Goal: Find specific page/section

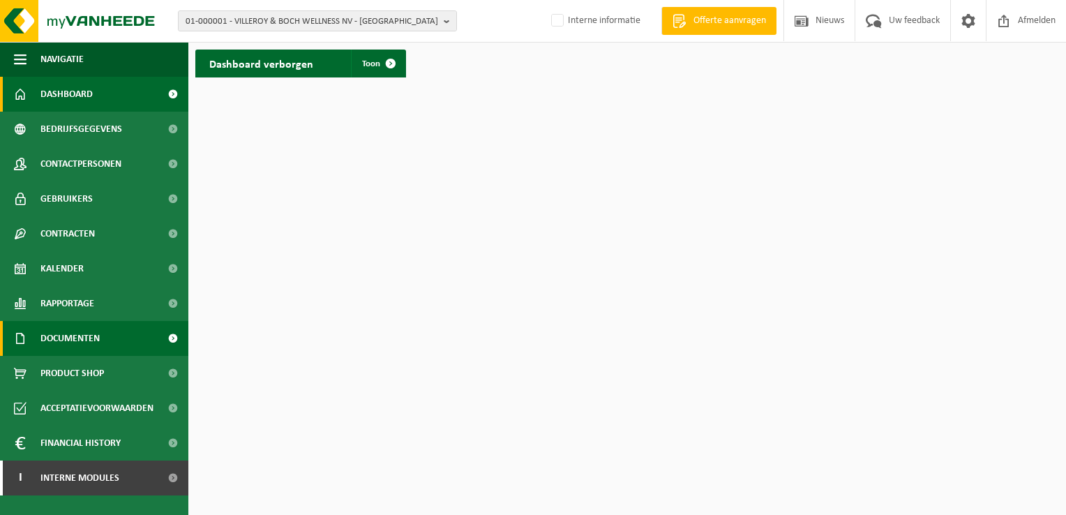
click at [101, 341] on link "Documenten" at bounding box center [94, 338] width 188 height 35
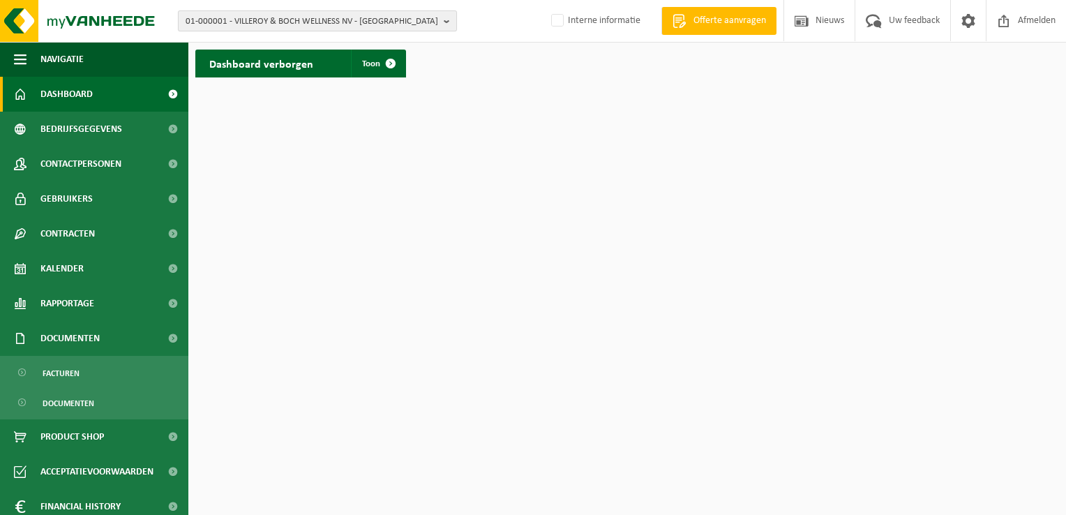
click at [219, 21] on span "01-000001 - VILLEROY & BOCH WELLNESS NV - [GEOGRAPHIC_DATA]" at bounding box center [312, 21] width 253 height 21
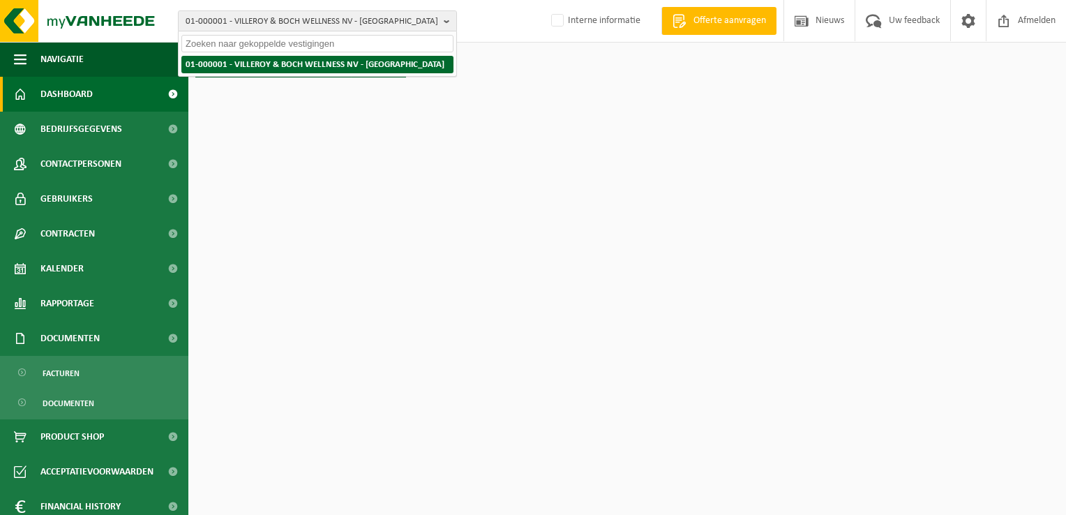
paste input "10-948544"
type input "10-948544"
click at [248, 61] on strong "10-948544 - DANNEELS TRADING - [GEOGRAPHIC_DATA]" at bounding box center [290, 64] width 209 height 10
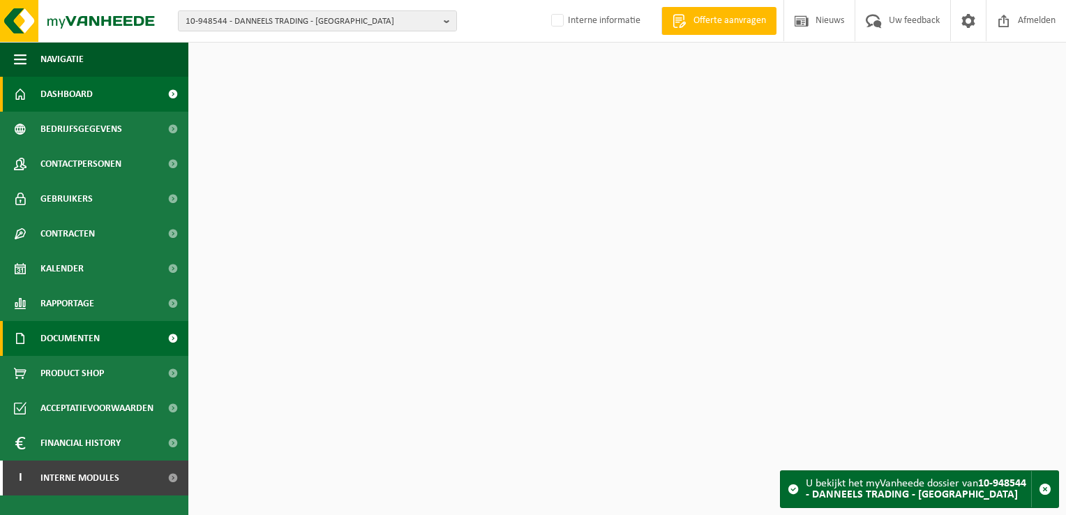
click at [66, 348] on span "Documenten" at bounding box center [69, 338] width 59 height 35
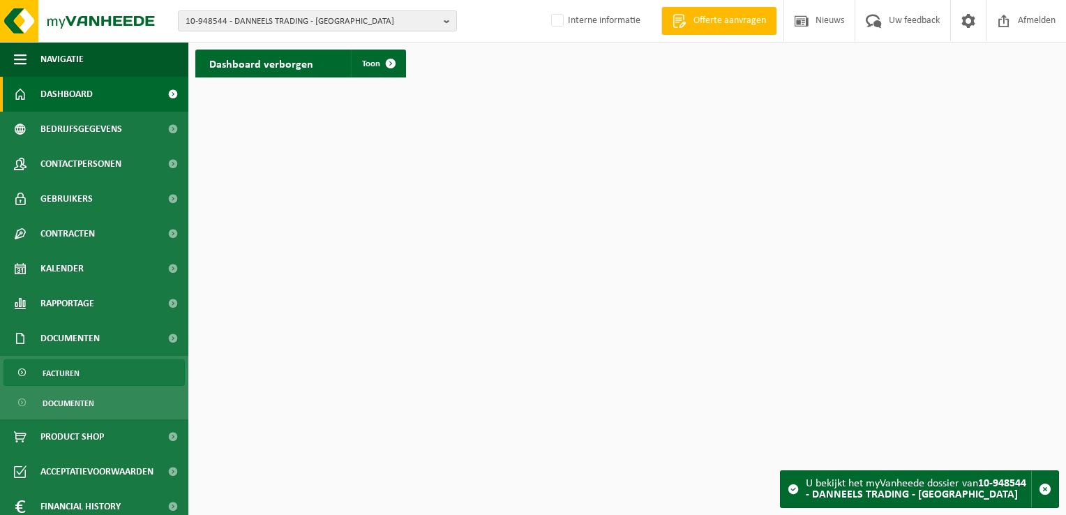
click at [71, 373] on span "Facturen" at bounding box center [61, 373] width 37 height 27
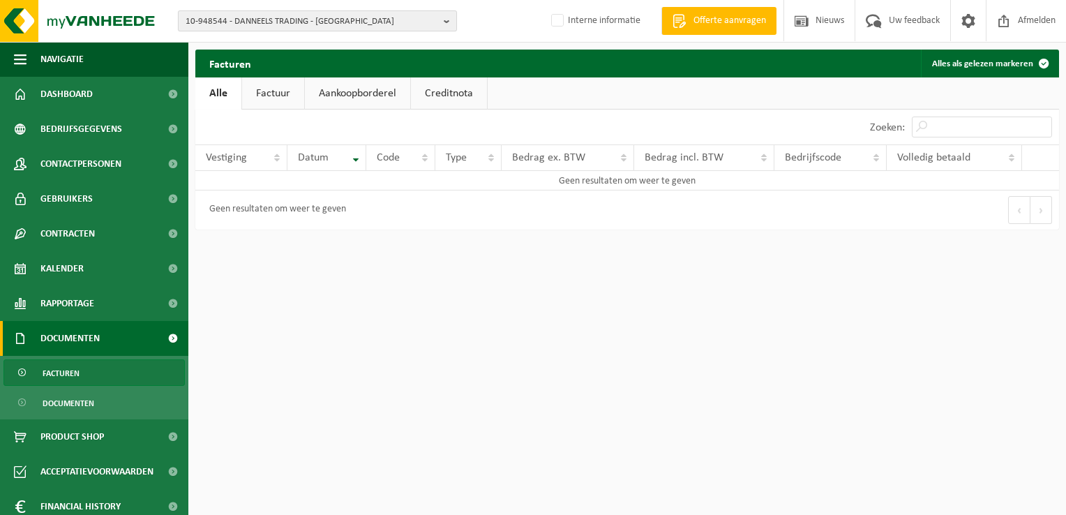
click at [243, 16] on span "10-948544 - DANNEELS TRADING - SINT-MICHIELS" at bounding box center [312, 21] width 253 height 21
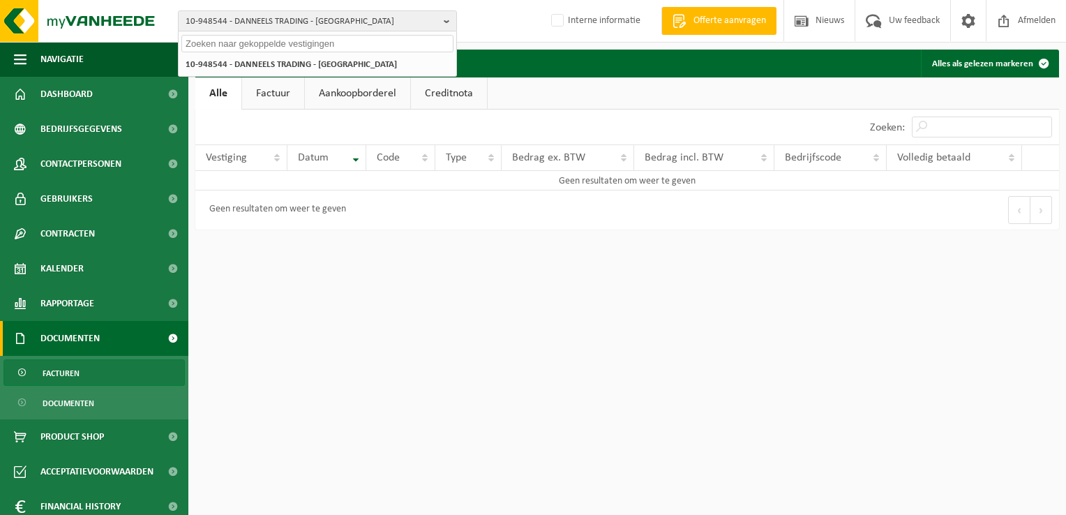
click at [223, 43] on input "text" at bounding box center [317, 43] width 272 height 17
paste input "02-007892"
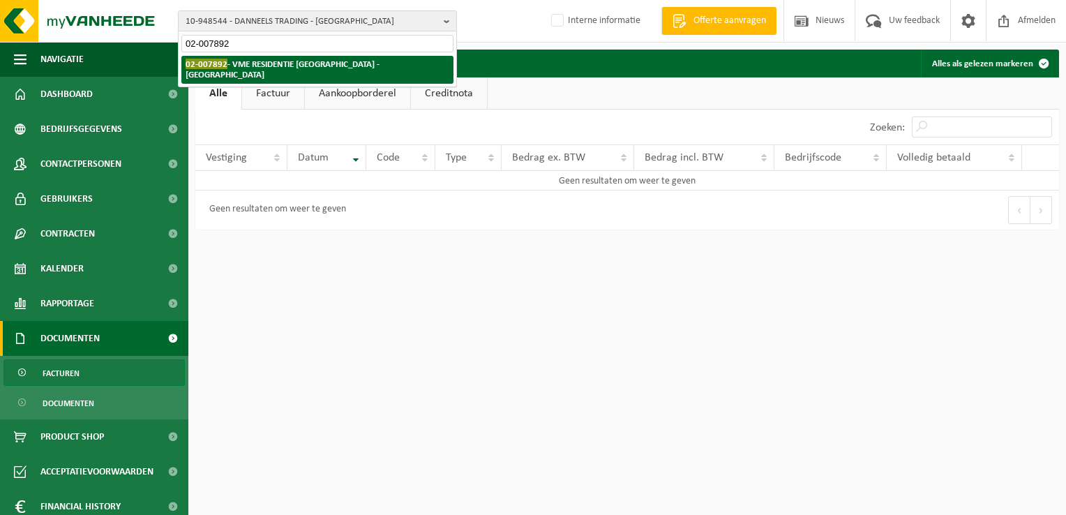
type input "02-007892"
click at [251, 64] on strong "02-007892 - VME RESIDENTIE MELINDA - OOSTENDE" at bounding box center [283, 69] width 194 height 21
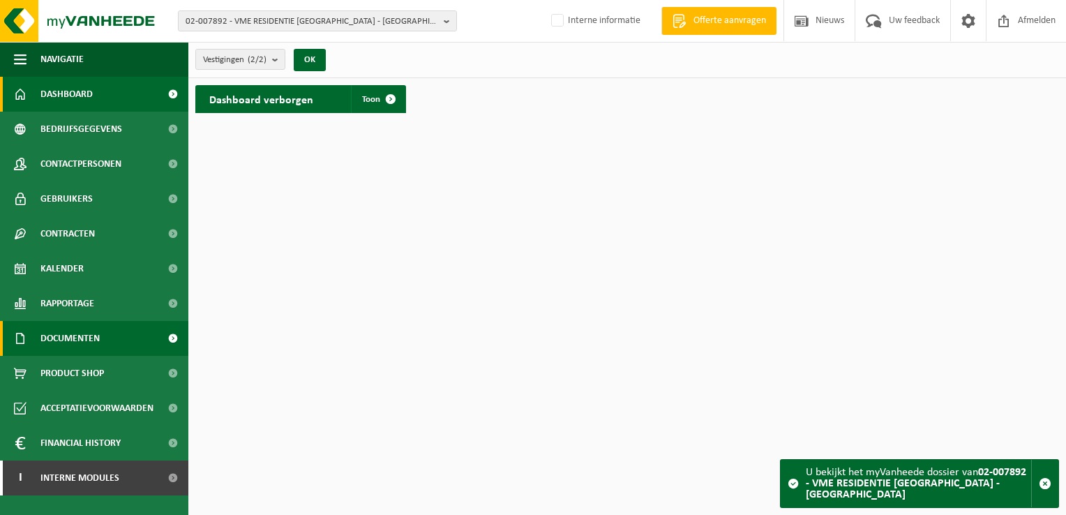
click at [125, 325] on link "Documenten" at bounding box center [94, 338] width 188 height 35
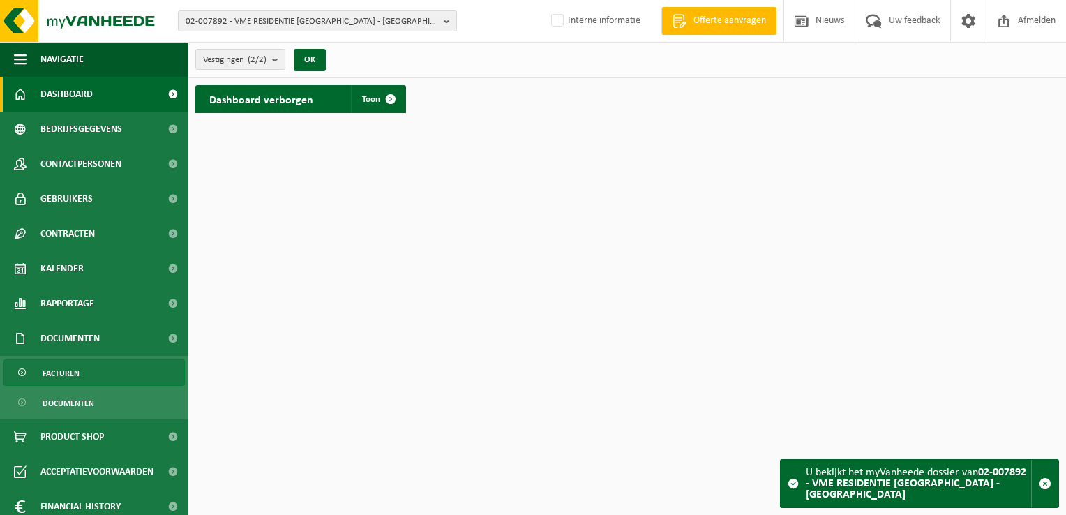
click at [96, 362] on link "Facturen" at bounding box center [93, 372] width 181 height 27
